Goal: Navigation & Orientation: Find specific page/section

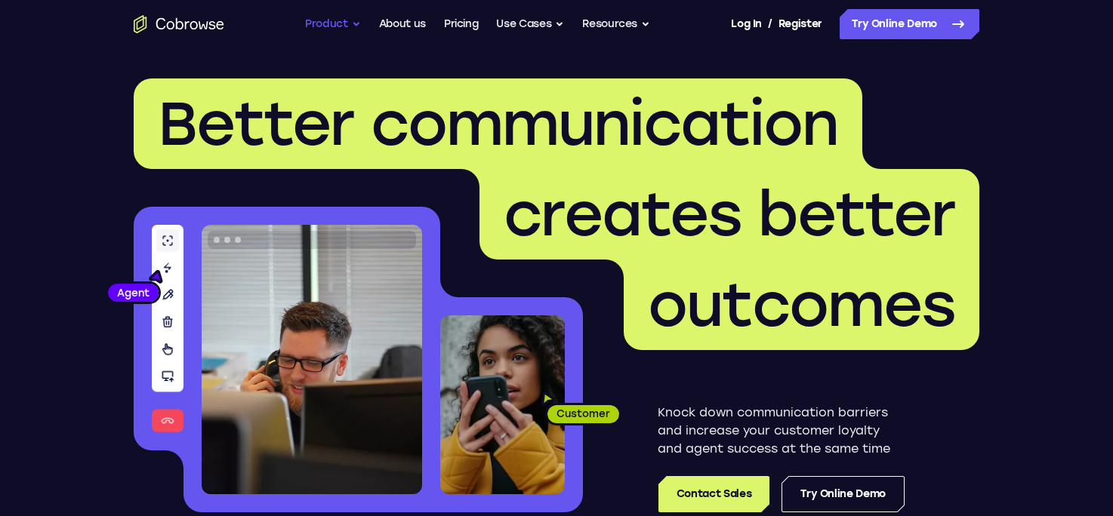
click at [338, 23] on button "Product" at bounding box center [333, 24] width 56 height 30
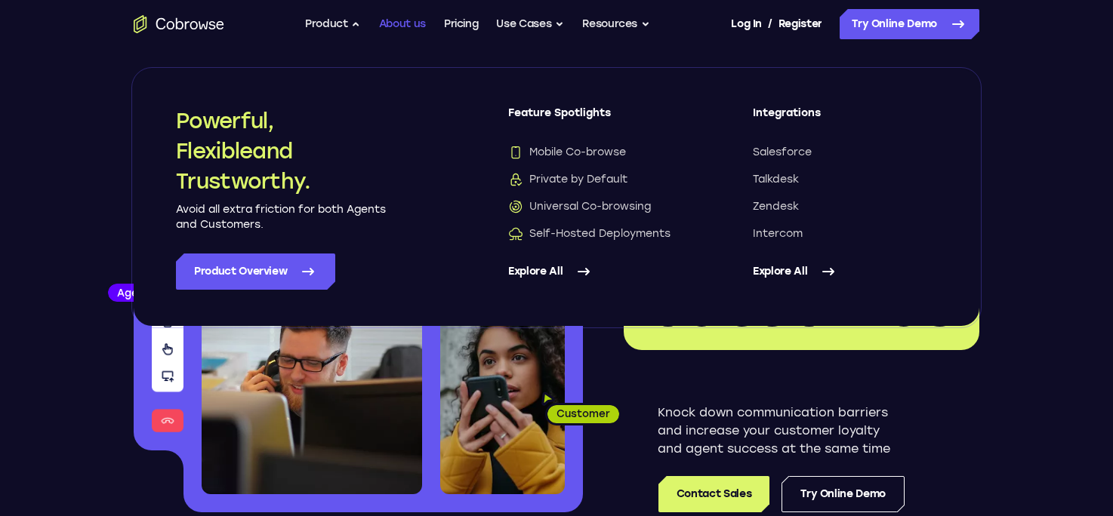
click at [401, 26] on link "About us" at bounding box center [402, 24] width 47 height 30
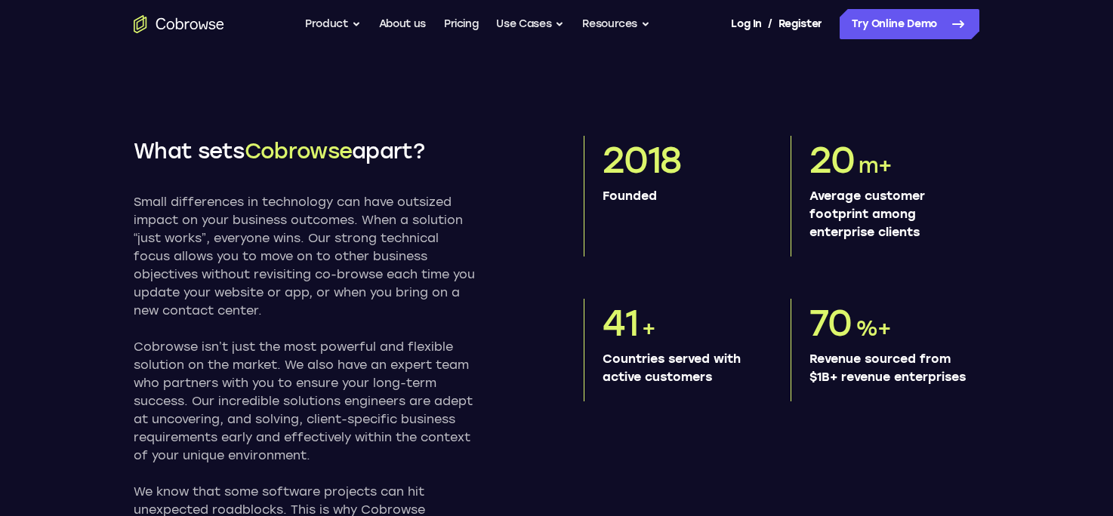
scroll to position [179, 0]
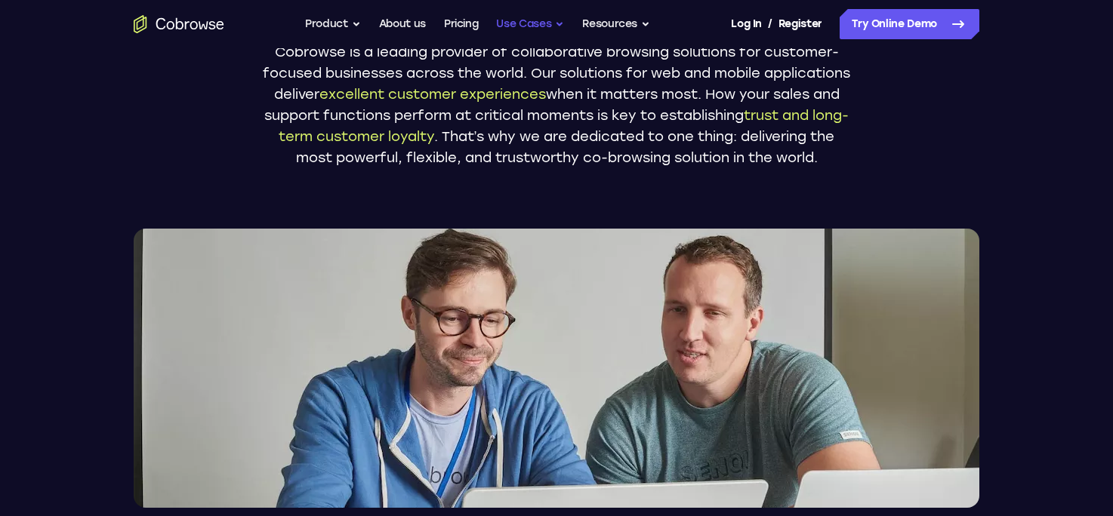
click at [521, 22] on button "Use Cases" at bounding box center [530, 24] width 68 height 30
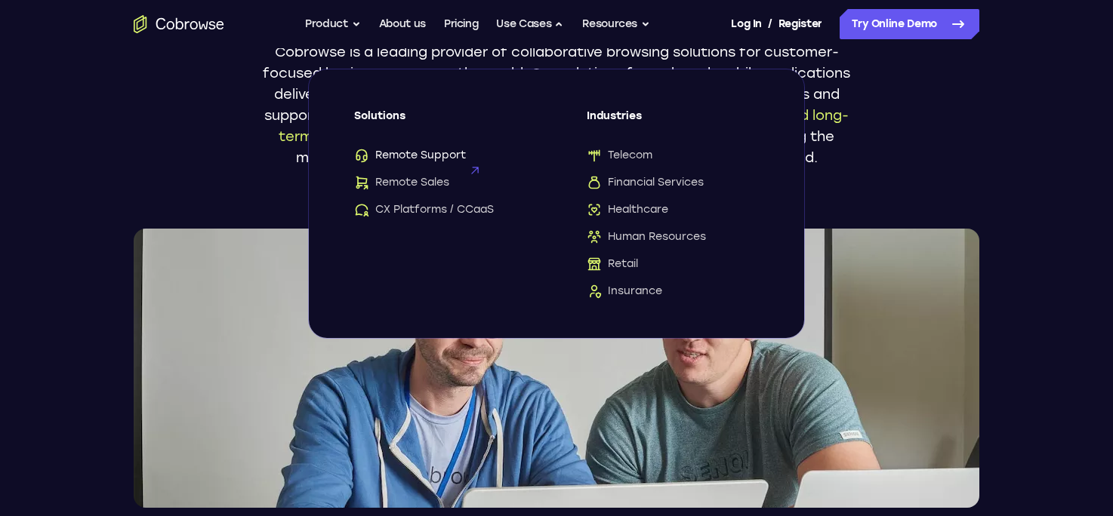
click at [435, 161] on span "Remote Support" at bounding box center [410, 155] width 112 height 15
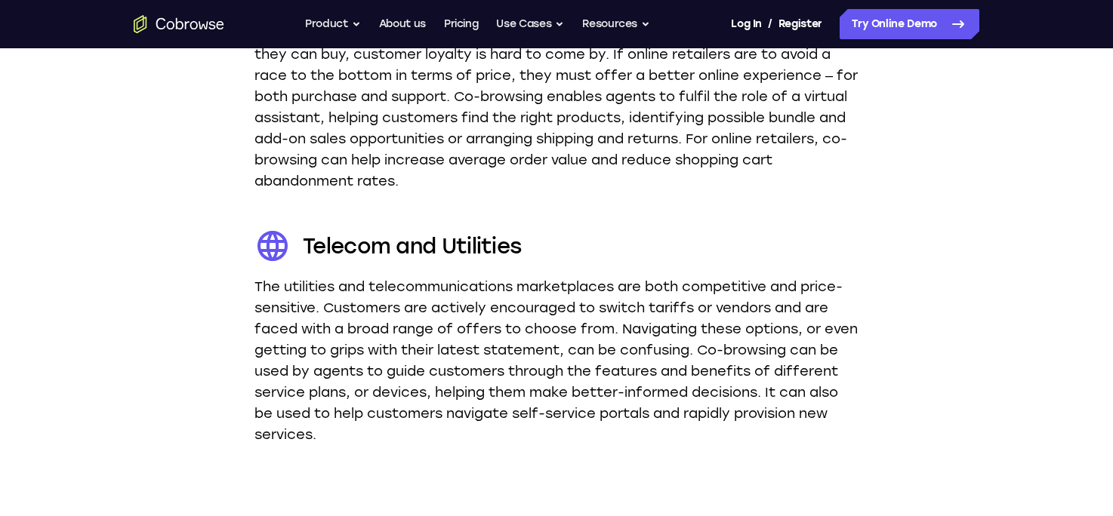
scroll to position [2524, 0]
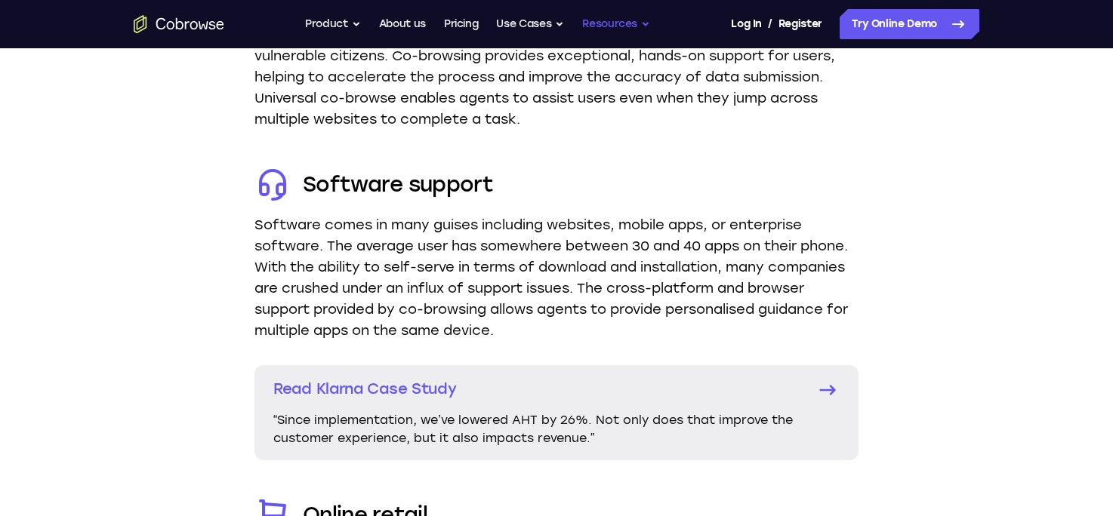
click at [613, 23] on button "Resources" at bounding box center [616, 24] width 68 height 30
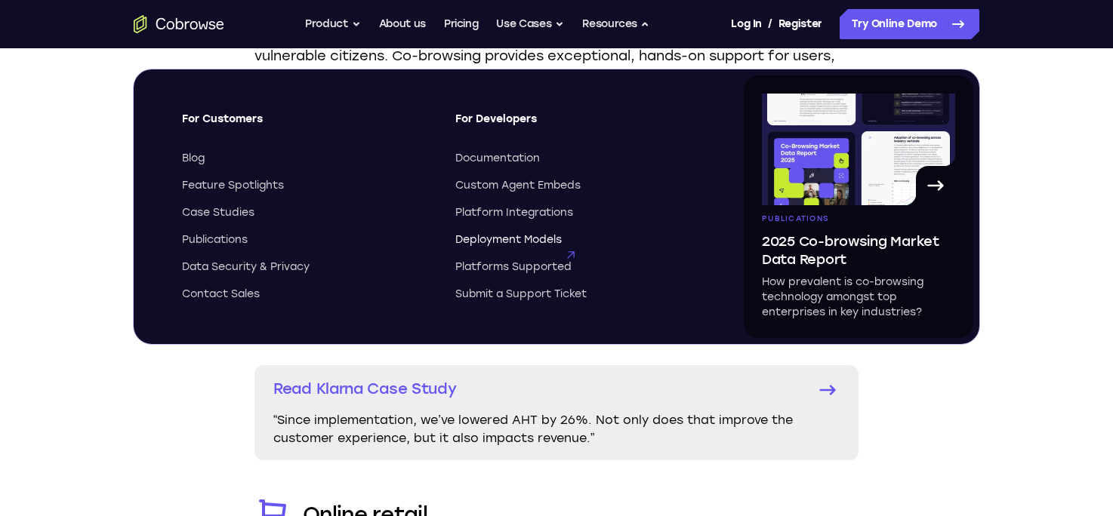
click at [484, 241] on span "Deployment Models" at bounding box center [508, 240] width 106 height 15
